Goal: Task Accomplishment & Management: Manage account settings

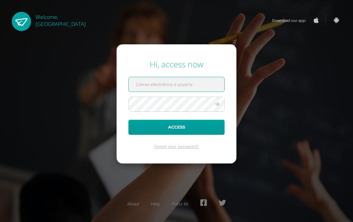
type input "[EMAIL_ADDRESS][DOMAIN_NAME]"
click at [176, 127] on button "Access" at bounding box center [176, 127] width 96 height 15
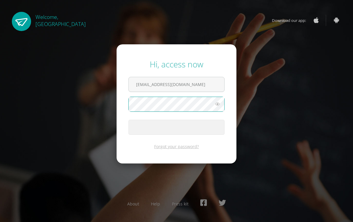
click at [162, 125] on span "submit" at bounding box center [176, 127] width 95 height 14
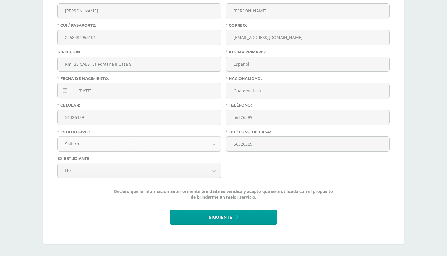
scroll to position [162, 0]
drag, startPoint x: 131, startPoint y: 65, endPoint x: 57, endPoint y: 62, distance: 74.0
click at [209, 217] on span "Siguiente" at bounding box center [220, 217] width 23 height 14
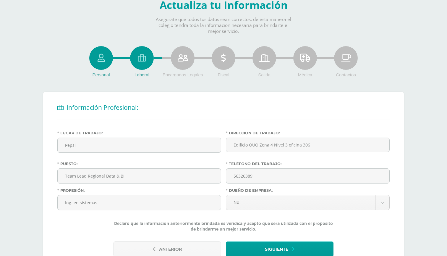
scroll to position [33, 0]
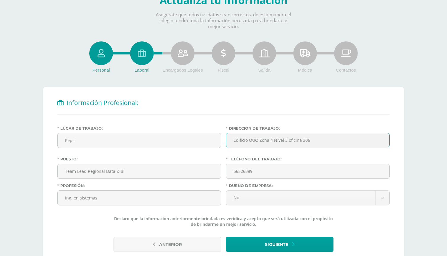
drag, startPoint x: 318, startPoint y: 140, endPoint x: 230, endPoint y: 138, distance: 88.1
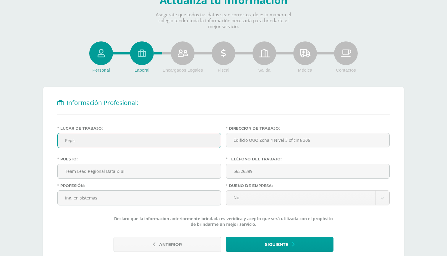
click at [85, 141] on input "Pepsi" at bounding box center [139, 140] width 163 height 14
type input "Grupo Mariposa"
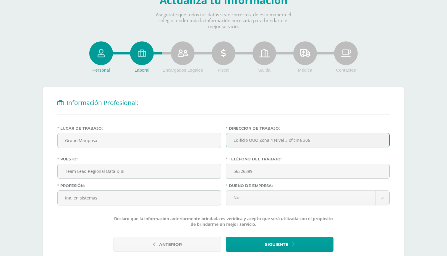
drag, startPoint x: 313, startPoint y: 141, endPoint x: 229, endPoint y: 139, distance: 83.4
click at [229, 139] on input "Edificio QUO Zona 4 Nivel 3 oficina 306" at bounding box center [308, 140] width 164 height 14
type input "Torre pradera nivel 3 zona 10"
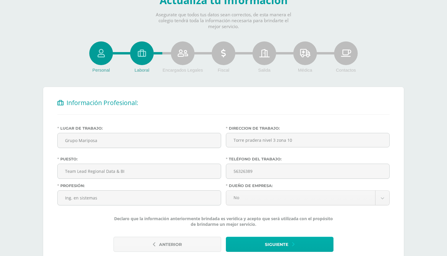
click at [276, 240] on span "Siguiente" at bounding box center [276, 244] width 23 height 14
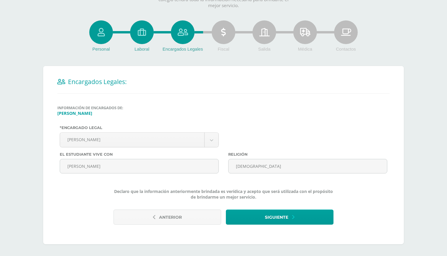
scroll to position [54, 0]
click at [269, 219] on span "Siguiente" at bounding box center [276, 217] width 23 height 14
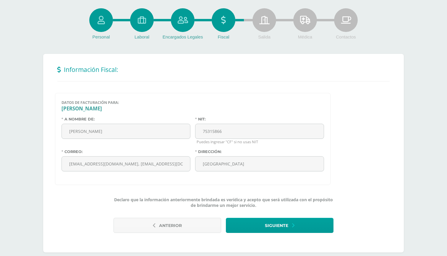
scroll to position [68, 0]
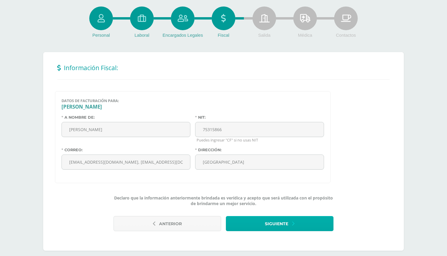
click at [261, 223] on button "Siguiente" at bounding box center [280, 223] width 108 height 15
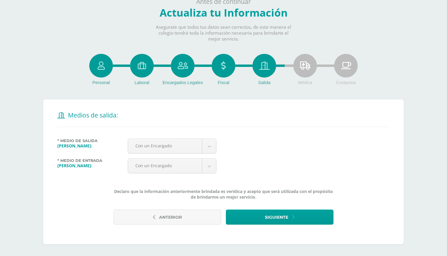
scroll to position [20, 0]
click at [272, 216] on span "Siguiente" at bounding box center [276, 217] width 23 height 14
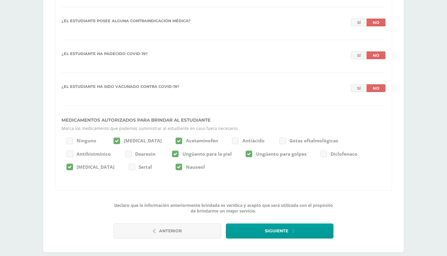
scroll to position [601, 0]
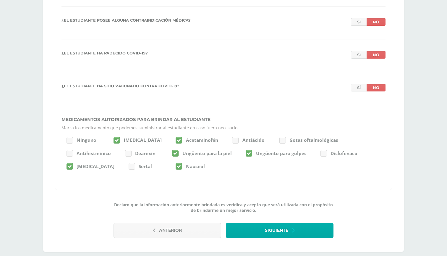
click at [260, 234] on button "Siguiente" at bounding box center [280, 230] width 108 height 15
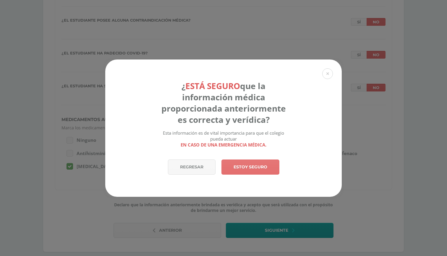
click at [263, 169] on link "Estoy seguro" at bounding box center [250, 166] width 58 height 15
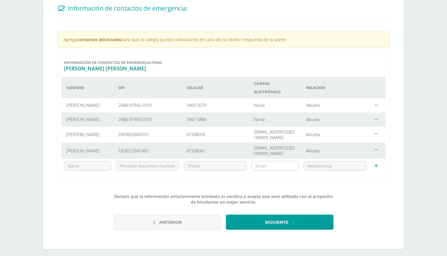
scroll to position [130, 0]
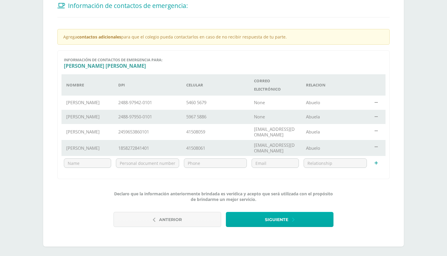
click at [270, 224] on span "Siguiente" at bounding box center [276, 219] width 23 height 14
click at [281, 222] on span "Siguiente" at bounding box center [276, 219] width 23 height 14
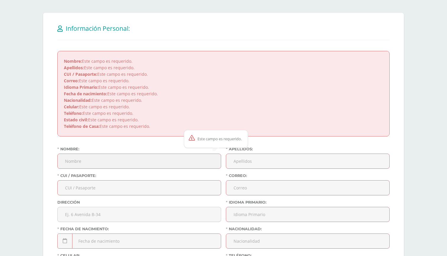
scroll to position [108, 0]
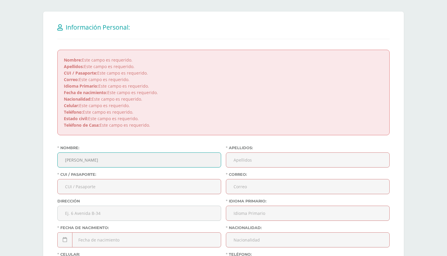
type input "[PERSON_NAME]"
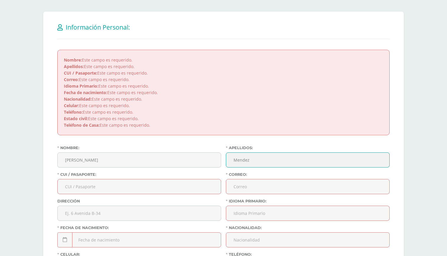
type input "Mendez"
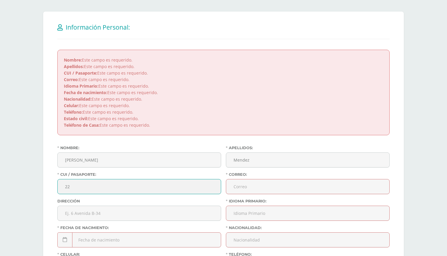
type input "2258482950101"
click at [191, 186] on input "2258482950101" at bounding box center [139, 186] width 163 height 14
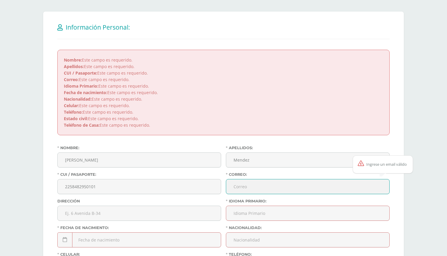
type input "mamc.2002@icloud.com"
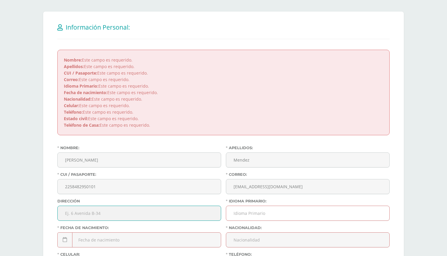
click at [292, 215] on input "Idioma Primario:" at bounding box center [307, 213] width 163 height 14
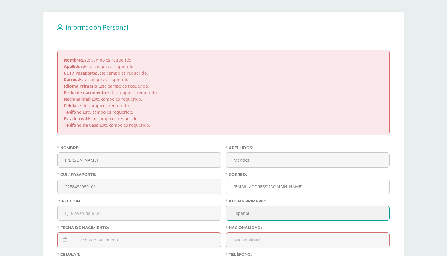
type input "Español"
click at [328, 185] on input "mamc.2002@icloud.com" at bounding box center [307, 186] width 163 height 14
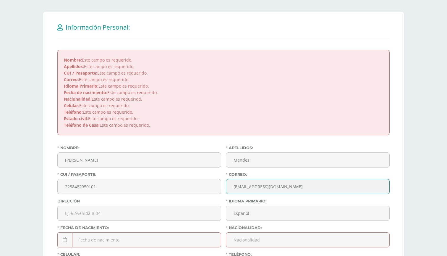
type input "mamc.2002@icloud.com"
click at [115, 210] on input "text" at bounding box center [139, 213] width 163 height 14
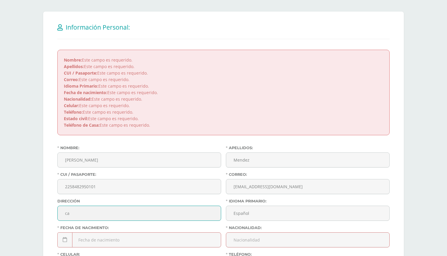
type input "c"
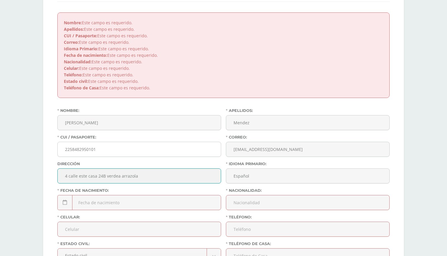
scroll to position [151, 0]
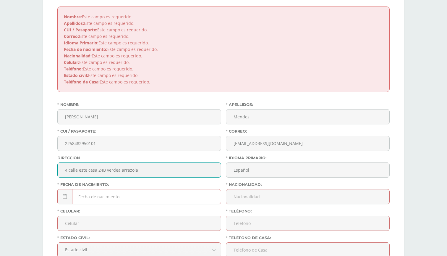
type input "4 calle este casa 24B verdea arrazola"
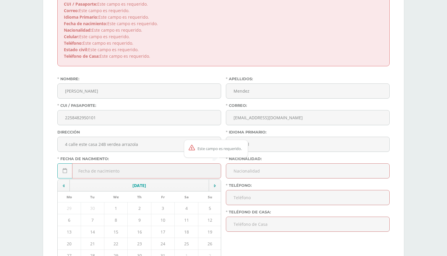
scroll to position [184, 0]
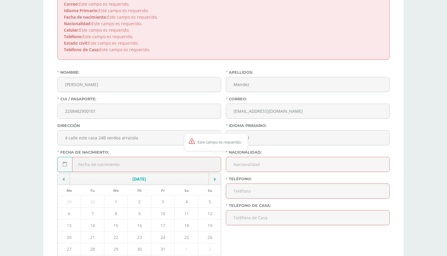
click at [148, 180] on td "October, 2025" at bounding box center [139, 179] width 139 height 12
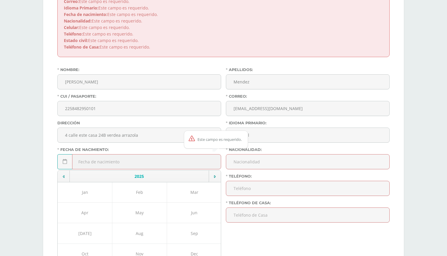
click at [148, 181] on td "2025" at bounding box center [139, 176] width 139 height 12
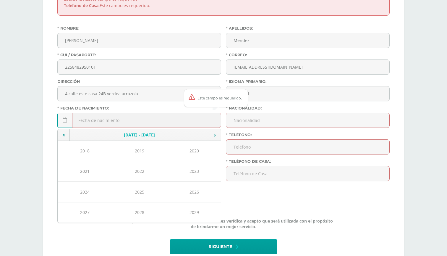
scroll to position [228, 0]
click at [68, 134] on td at bounding box center [64, 134] width 12 height 12
click at [215, 135] on icon at bounding box center [215, 134] width 2 height 4
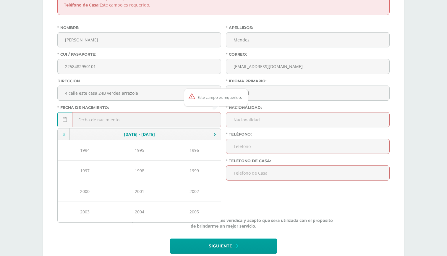
click at [66, 138] on td at bounding box center [64, 134] width 12 height 12
click at [202, 213] on td "1993" at bounding box center [194, 211] width 55 height 21
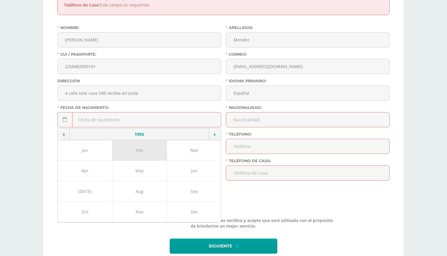
click at [138, 152] on td "Feb" at bounding box center [139, 150] width 55 height 20
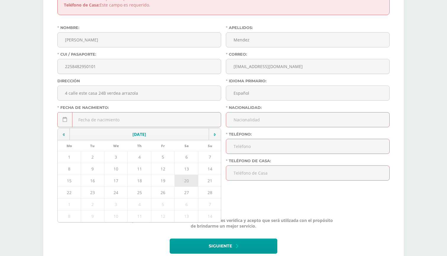
click at [187, 179] on td "20" at bounding box center [186, 180] width 23 height 12
type input "[DATE]"
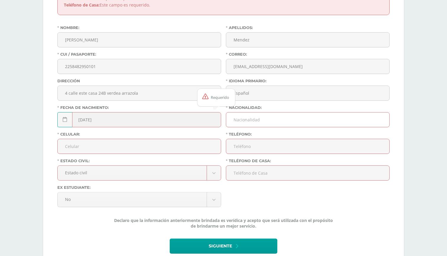
click at [280, 120] on input "Nacionalidad:" at bounding box center [307, 119] width 163 height 14
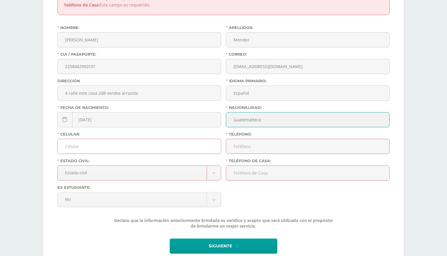
type input "Guatemalteca"
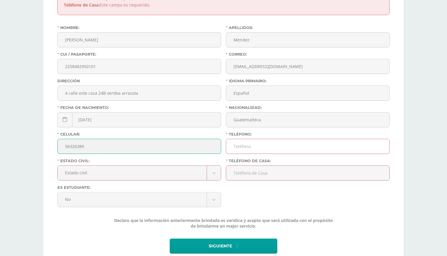
type input "56326389"
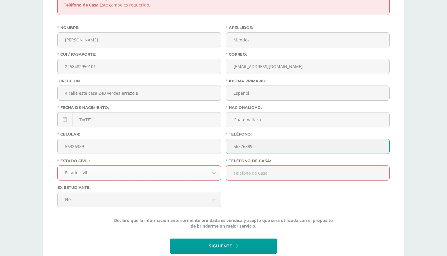
type input "56326389"
click at [168, 173] on body "Antes de continuar Actualiza tu Información Asegurate que todos tus datos sean …" at bounding box center [223, 28] width 447 height 513
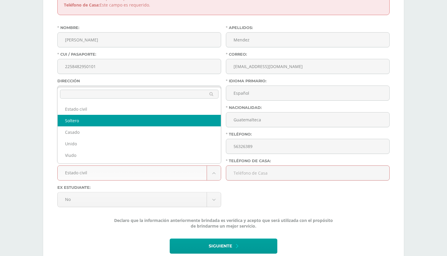
select select "single"
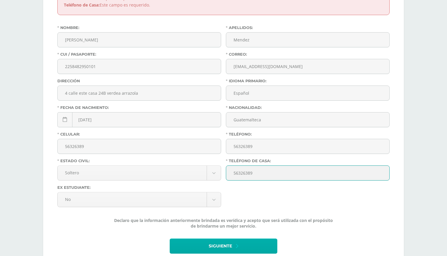
type input "56326389"
click at [212, 240] on span "Siguiente" at bounding box center [220, 246] width 23 height 14
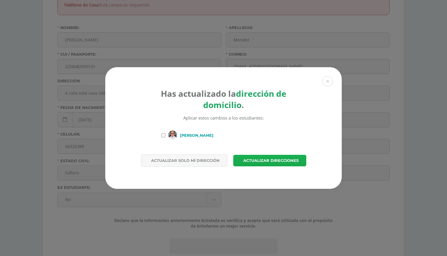
click at [249, 163] on span "Actualizar direcciones" at bounding box center [270, 160] width 55 height 11
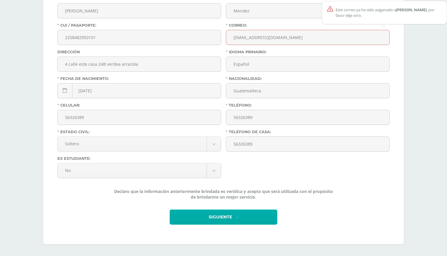
scroll to position [197, 0]
click at [207, 223] on button "Siguiente" at bounding box center [224, 217] width 108 height 15
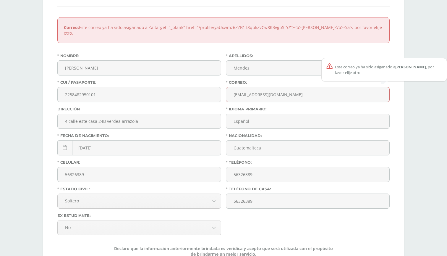
scroll to position [142, 0]
click at [290, 93] on input "mamc.2002@icloud.com" at bounding box center [307, 93] width 163 height 14
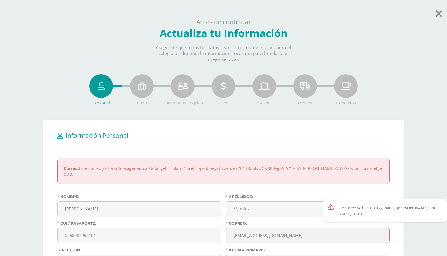
scroll to position [0, 0]
click at [440, 14] on icon at bounding box center [438, 13] width 7 height 10
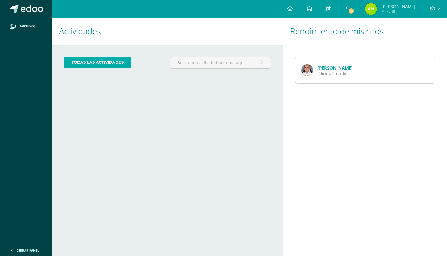
click at [92, 60] on link "todas las Actividades" at bounding box center [97, 62] width 67 height 12
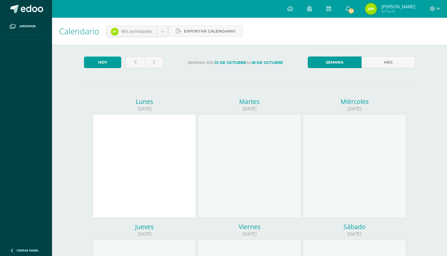
click at [377, 9] on img at bounding box center [371, 9] width 12 height 12
click at [357, 12] on link "54" at bounding box center [347, 9] width 19 height 18
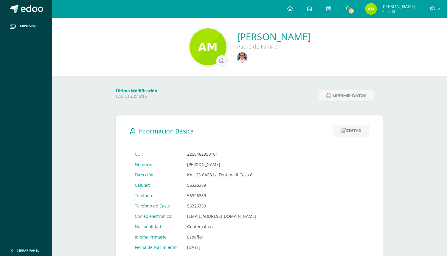
click at [354, 13] on span "54" at bounding box center [351, 11] width 7 height 7
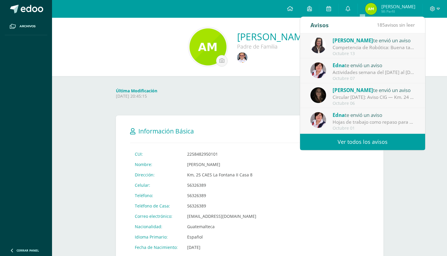
click at [375, 54] on div "Octubre 13" at bounding box center [374, 53] width 82 height 5
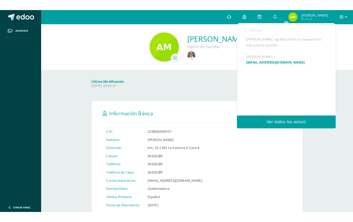
scroll to position [84, 0]
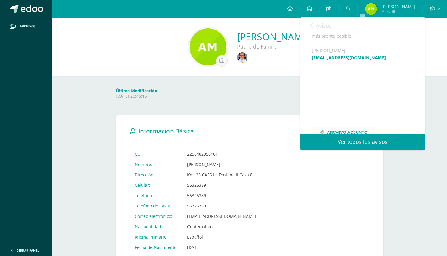
click at [330, 127] on span "Archivo Adjunto" at bounding box center [347, 132] width 40 height 11
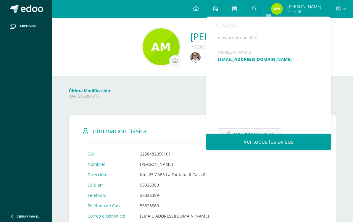
scroll to position [82, 0]
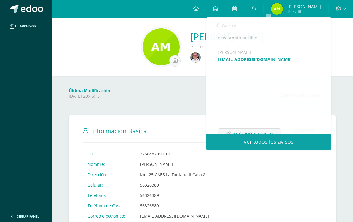
click at [156, 95] on p "[DATE] 20:45:15" at bounding box center [169, 95] width 200 height 5
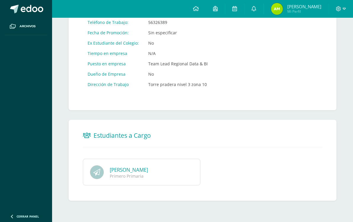
scroll to position [296, 0]
click at [218, 12] on span at bounding box center [215, 9] width 5 height 7
